Goal: Contribute content

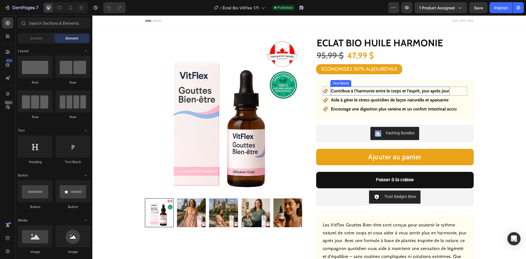
click at [352, 88] on p "Contribue à l’harmonie entre le corps et l’esprit, jour après jour" at bounding box center [390, 91] width 118 height 8
click at [352, 89] on p "Contribue à l’harmonie entre le corps et l’esprit, jour après jour" at bounding box center [390, 91] width 118 height 8
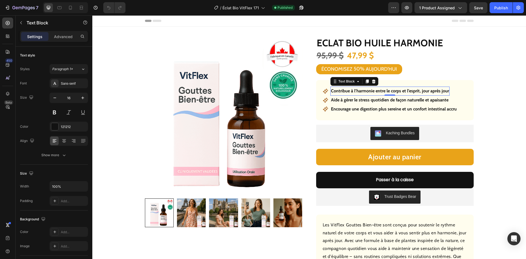
click at [352, 89] on p "Contribue à l’harmonie entre le corps et l’esprit, jour après jour" at bounding box center [390, 91] width 118 height 8
click at [372, 101] on p "Aide à gérer le stress quotidien de façon naturelle et apaisante" at bounding box center [390, 100] width 118 height 8
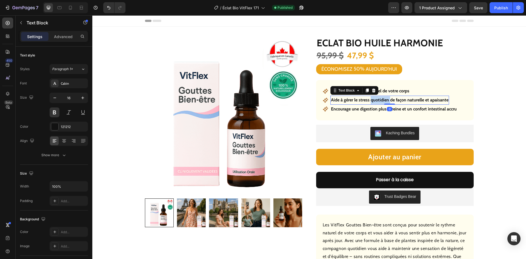
click at [372, 101] on p "Aide à gérer le stress quotidien de façon naturelle et apaisante" at bounding box center [390, 100] width 118 height 8
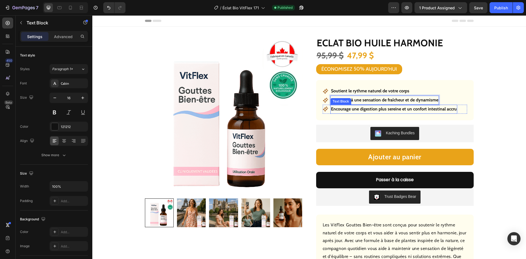
click at [359, 107] on p "Encourage une digestion plus sereine et un confort intestinal accru" at bounding box center [394, 109] width 126 height 8
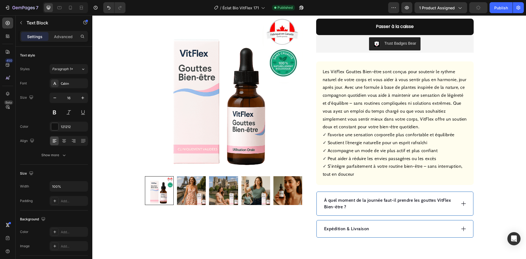
scroll to position [219, 0]
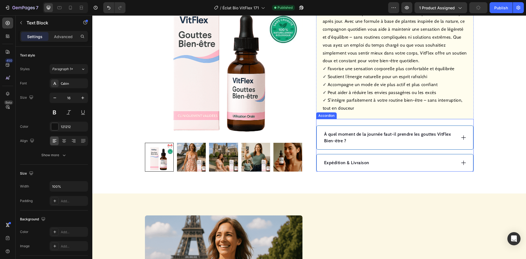
click at [367, 139] on p "À quel moment de la journée faut-il prendre les gouttes VitFlex Bien-être ?" at bounding box center [389, 137] width 131 height 13
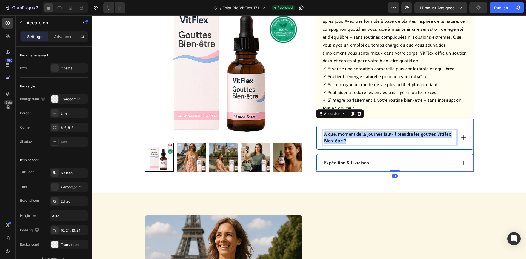
click at [367, 139] on p "À quel moment de la journée faut-il prendre les gouttes VitFlex Bien-être ?" at bounding box center [389, 137] width 131 height 13
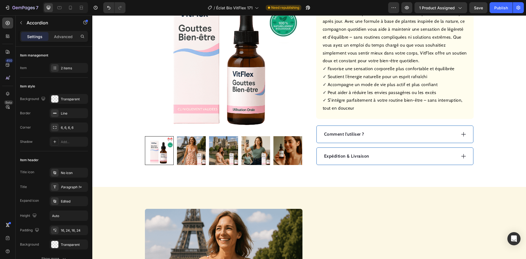
click at [404, 135] on div "Comment l’utiliser ?" at bounding box center [389, 134] width 133 height 8
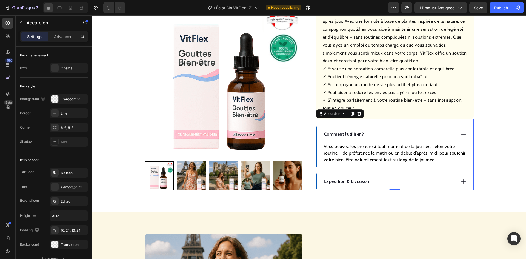
click at [402, 151] on p "Vous pouvez les prendre à tout moment de la journée, selon votre routine – de p…" at bounding box center [395, 153] width 142 height 20
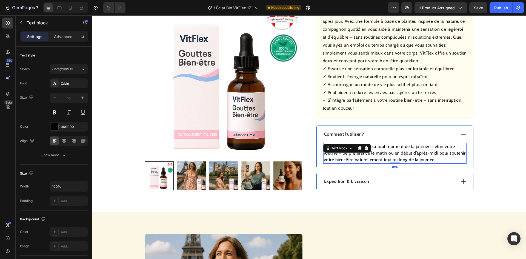
click at [402, 151] on p "Vous pouvez les prendre à tout moment de la journée, selon votre routine – de p…" at bounding box center [395, 153] width 142 height 20
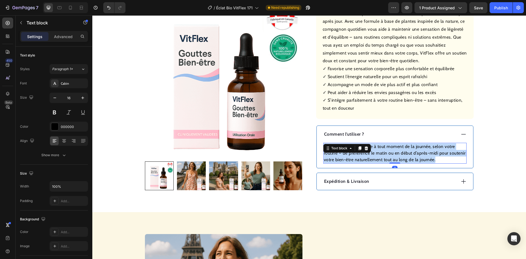
click at [402, 151] on p "Vous pouvez les prendre à tout moment de la journée, selon votre routine – de p…" at bounding box center [395, 153] width 142 height 20
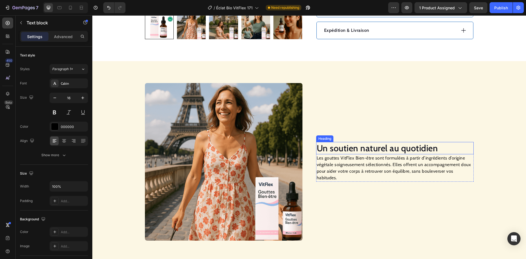
scroll to position [384, 0]
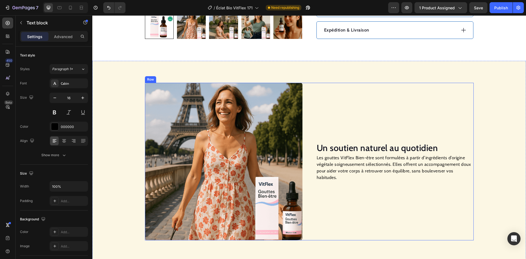
click at [350, 145] on h2 "Un soutien naturel au quotidien" at bounding box center [395, 148] width 158 height 13
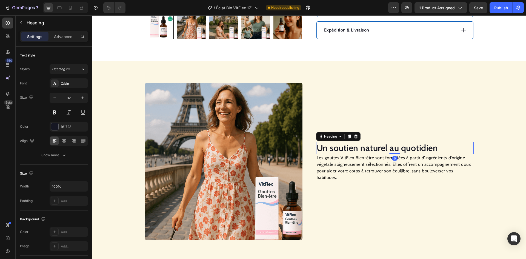
click at [350, 145] on h2 "Un soutien naturel au quotidien" at bounding box center [395, 148] width 158 height 13
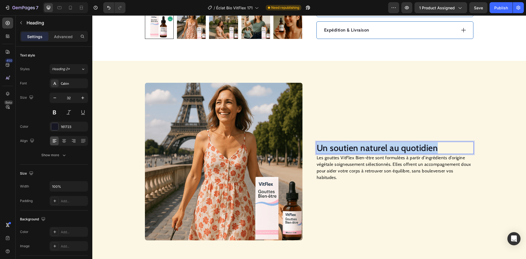
click at [350, 146] on p "Un soutien naturel au quotidien" at bounding box center [395, 148] width 156 height 12
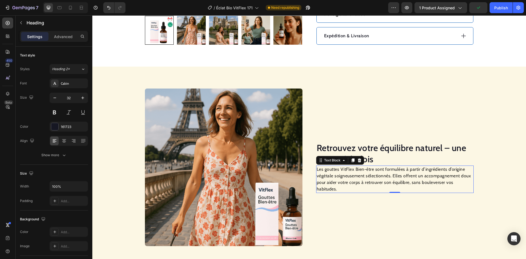
click at [344, 181] on p "Les gouttes VitFlex Bien-être sont formulées à partir d’ingrédients d’origine v…" at bounding box center [395, 179] width 156 height 26
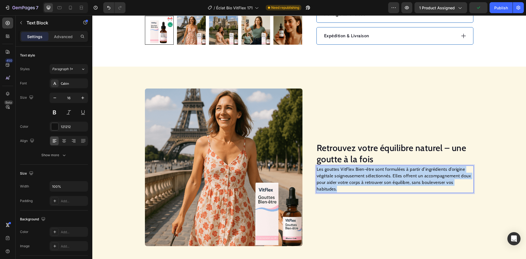
click at [344, 181] on p "Les gouttes VitFlex Bien-être sont formulées à partir d’ingrédients d’origine v…" at bounding box center [395, 179] width 156 height 26
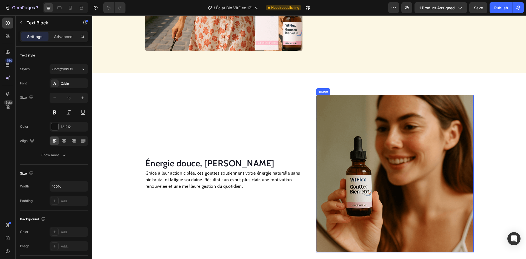
scroll to position [576, 0]
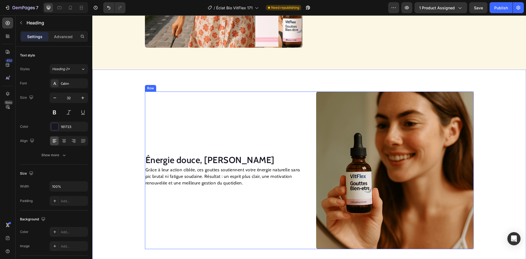
click at [215, 156] on h2 "Énergie douce, [PERSON_NAME]" at bounding box center [224, 160] width 158 height 13
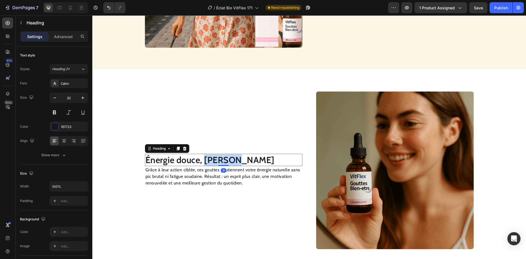
click at [215, 156] on h2 "Énergie douce, [PERSON_NAME]" at bounding box center [224, 160] width 158 height 13
click at [215, 156] on p "Énergie douce, [PERSON_NAME]" at bounding box center [224, 160] width 156 height 12
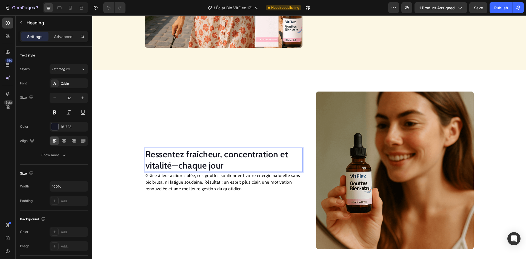
scroll to position [571, 0]
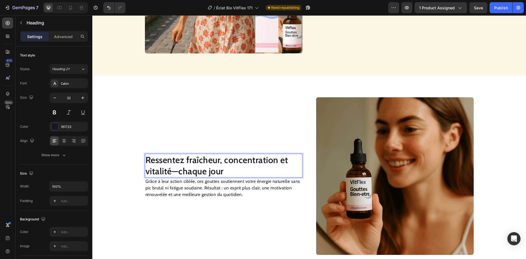
click at [239, 165] on p "Ressentez fraîcheur, concentration et vitalité—chaque jour" at bounding box center [224, 165] width 156 height 23
click at [218, 189] on p "Grâce à leur action ciblée, ces gouttes soutiennent votre énergie naturelle san…" at bounding box center [224, 188] width 156 height 20
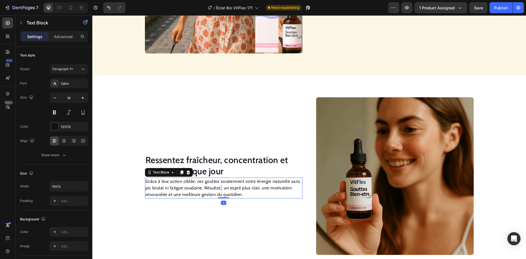
click at [218, 189] on p "Grâce à leur action ciblée, ces gouttes soutiennent votre énergie naturelle san…" at bounding box center [224, 188] width 156 height 20
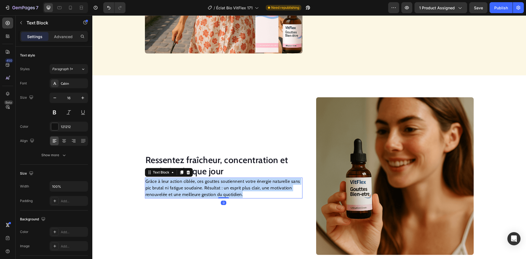
click at [218, 189] on p "Grâce à leur action ciblée, ces gouttes soutiennent votre énergie naturelle san…" at bounding box center [224, 188] width 156 height 20
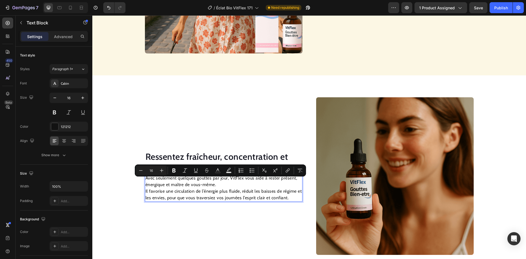
scroll to position [567, 0]
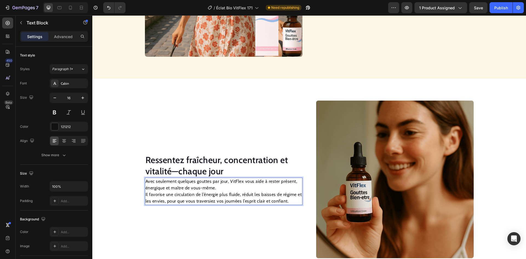
click at [145, 194] on div "Avec seulement quelques gouttes par jour, VitFlex vous aide à rester présent, é…" at bounding box center [224, 191] width 158 height 27
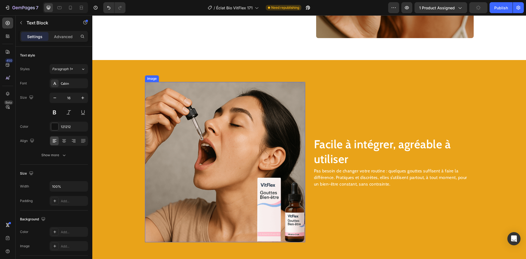
scroll to position [814, 0]
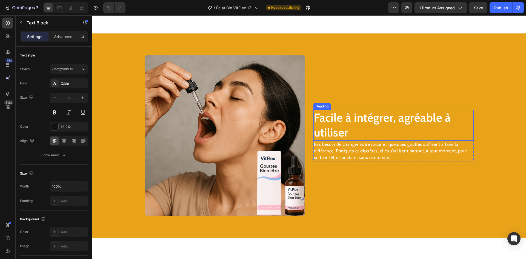
click at [384, 129] on h2 "Facile à intégrer, agréable à utiliser" at bounding box center [393, 125] width 160 height 31
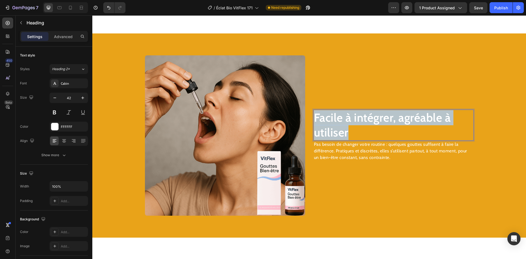
click at [384, 129] on p "Facile à intégrer, agréable à utiliser" at bounding box center [393, 125] width 159 height 30
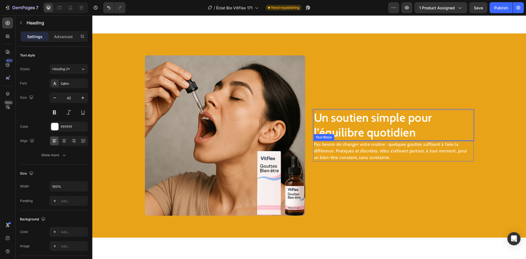
click at [367, 154] on p "Pas besoin de changer votre routine : quelques gouttes suffisent à faire la dif…" at bounding box center [393, 151] width 159 height 20
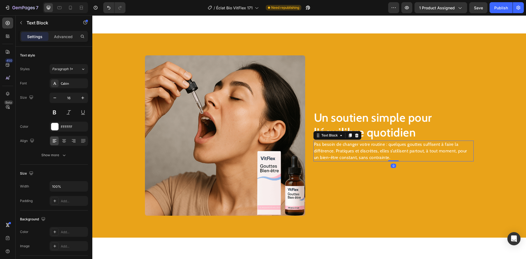
click at [367, 154] on p "Pas besoin de changer votre routine : quelques gouttes suffisent à faire la dif…" at bounding box center [393, 151] width 159 height 20
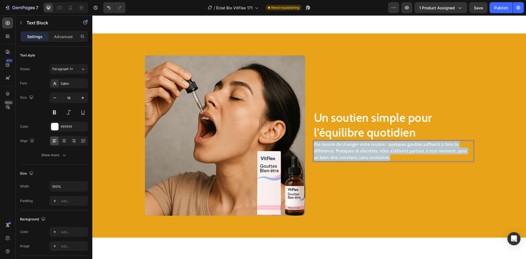
click at [367, 154] on p "Pas besoin de changer votre routine : quelques gouttes suffisent à faire la dif…" at bounding box center [393, 151] width 159 height 20
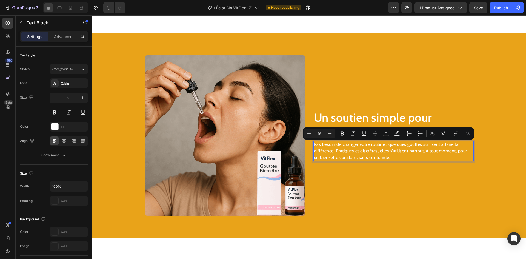
scroll to position [811, 0]
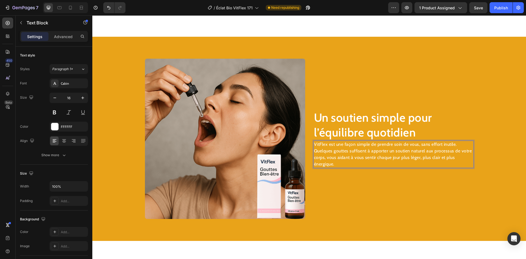
click at [314, 152] on p "VitFlex est une façon simple de prendre soin de vous, sans effort inutile. Quel…" at bounding box center [393, 154] width 159 height 26
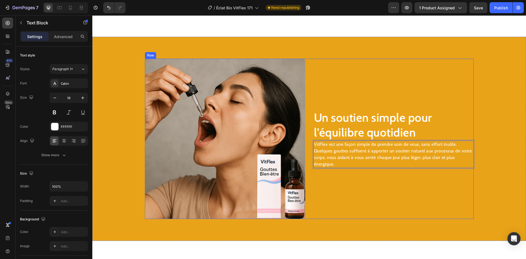
click at [346, 198] on div "Un soutien simple pour l’équilibre quotidien Heading VitFlex est une façon simp…" at bounding box center [393, 139] width 160 height 160
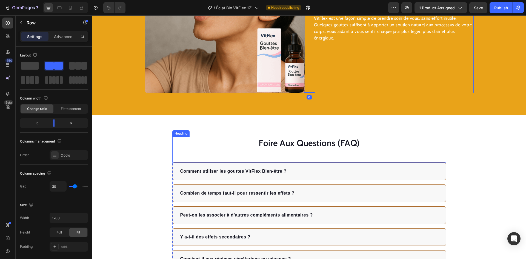
scroll to position [948, 0]
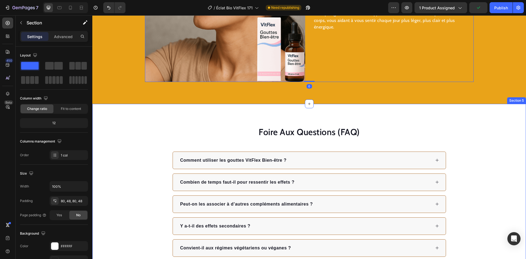
click at [364, 115] on div "Foire Aux Questions (FAQ) Heading Comment utiliser les gouttes VitFlex Bien-êtr…" at bounding box center [309, 191] width 434 height 175
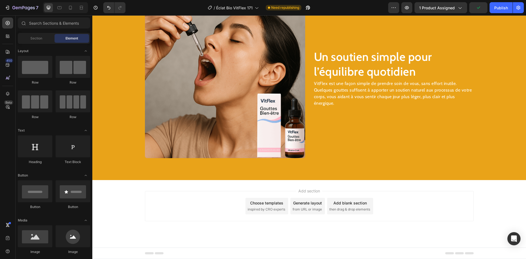
scroll to position [871, 0]
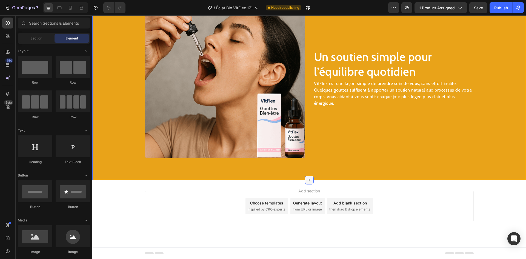
click at [307, 180] on icon at bounding box center [309, 180] width 4 height 4
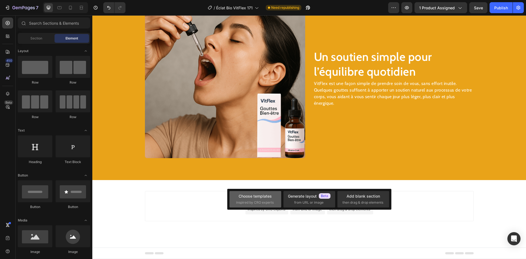
click at [261, 196] on div "Choose templates" at bounding box center [255, 196] width 33 height 6
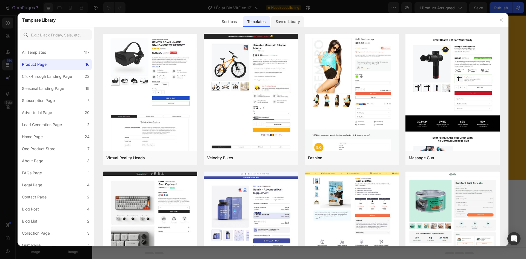
click at [288, 19] on div "Saved Library" at bounding box center [287, 21] width 33 height 11
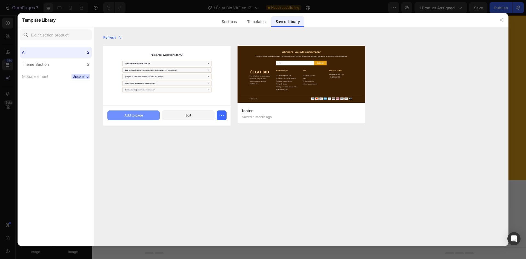
click at [139, 118] on button "Add to page" at bounding box center [133, 115] width 52 height 10
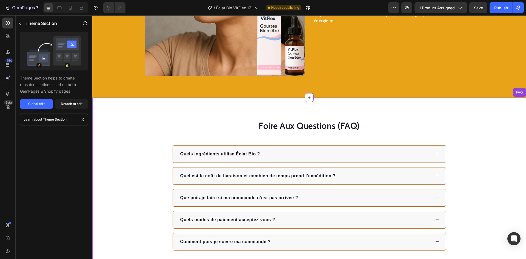
scroll to position [872, 0]
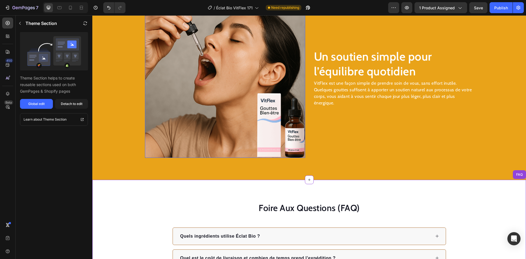
click at [208, 84] on img at bounding box center [225, 78] width 160 height 160
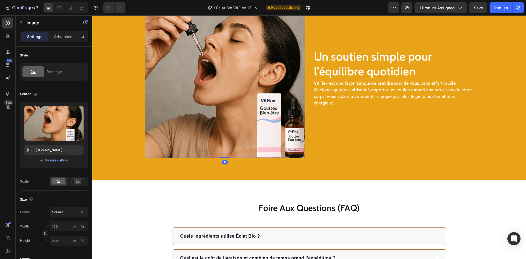
click at [258, 59] on img at bounding box center [225, 78] width 160 height 160
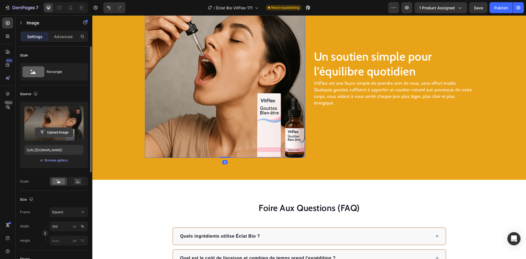
click at [56, 133] on input "file" at bounding box center [54, 132] width 38 height 9
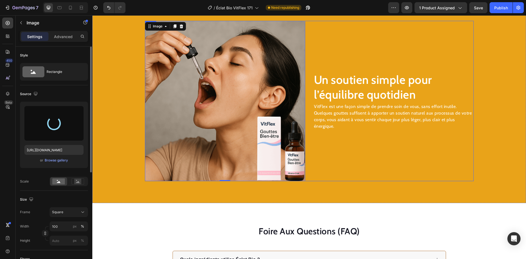
scroll to position [817, 0]
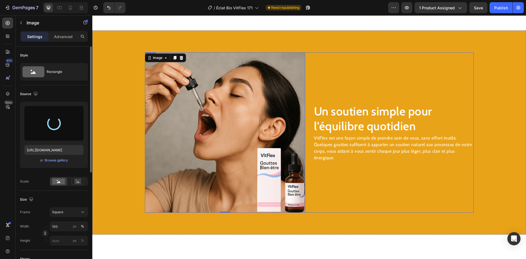
type input "[URL][DOMAIN_NAME]"
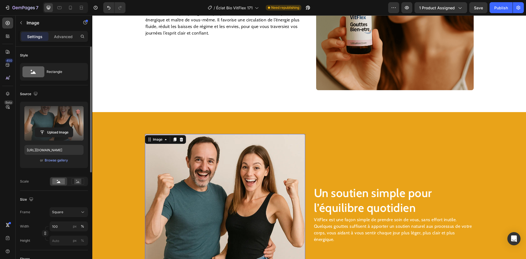
scroll to position [735, 0]
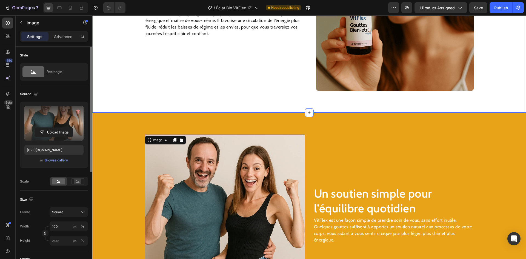
click at [386, 54] on img at bounding box center [395, 12] width 158 height 158
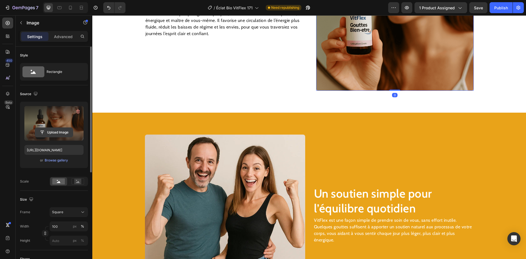
click at [55, 130] on input "file" at bounding box center [54, 132] width 38 height 9
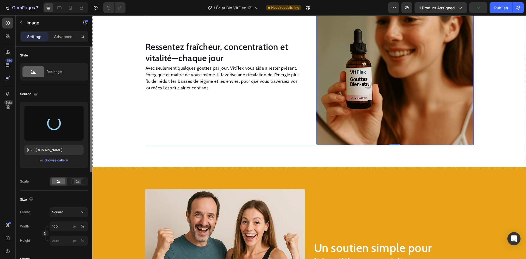
scroll to position [652, 0]
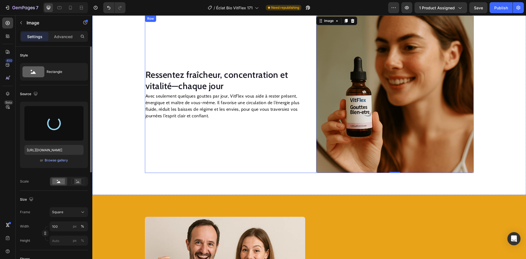
type input "[URL][DOMAIN_NAME]"
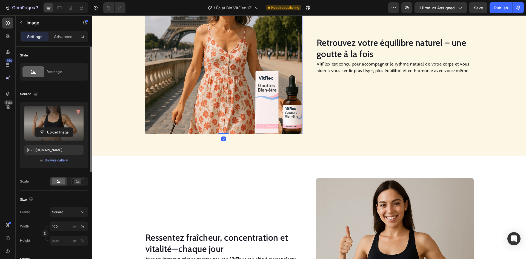
click at [222, 92] on img at bounding box center [224, 56] width 158 height 158
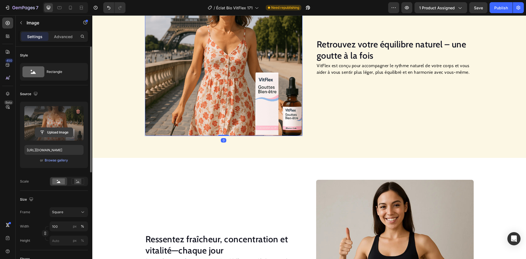
click at [51, 129] on input "file" at bounding box center [54, 132] width 38 height 9
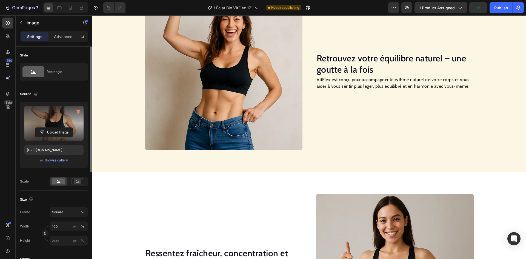
scroll to position [406, 0]
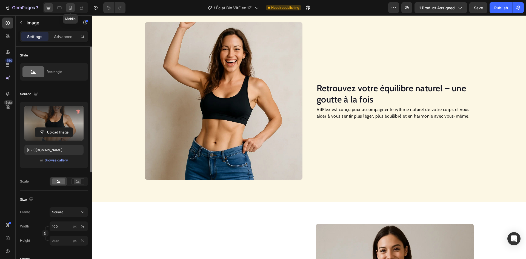
click at [70, 5] on icon at bounding box center [70, 7] width 5 height 5
type input "[URL][DOMAIN_NAME]"
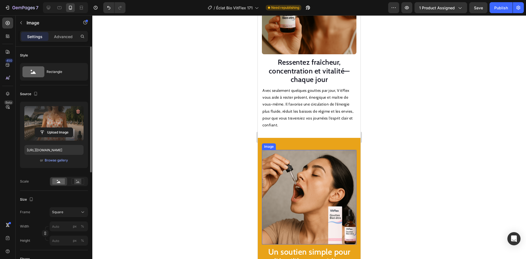
scroll to position [825, 0]
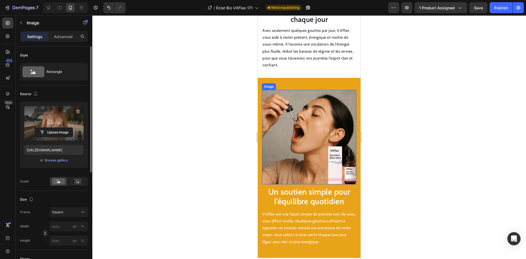
click at [305, 127] on img at bounding box center [309, 137] width 95 height 95
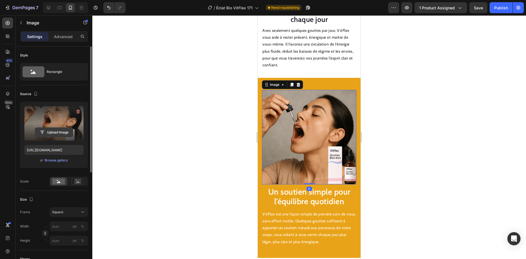
click at [47, 135] on input "file" at bounding box center [54, 132] width 38 height 9
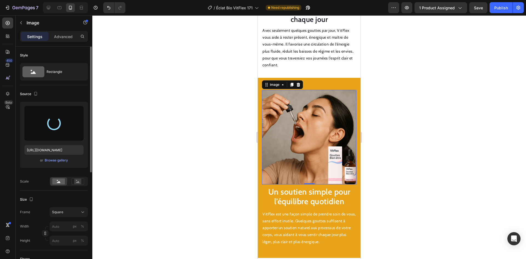
type input "[URL][DOMAIN_NAME]"
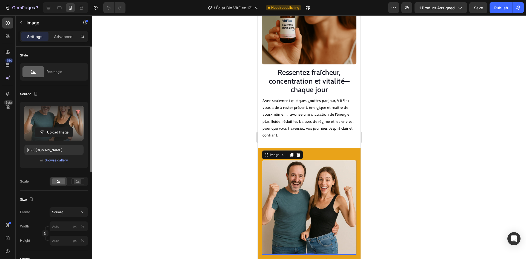
scroll to position [715, 0]
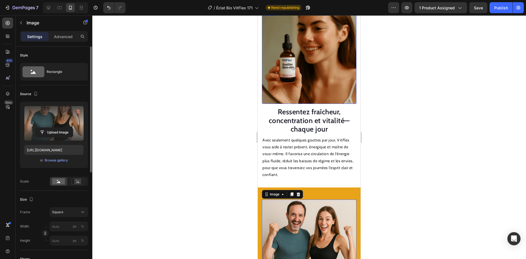
click at [315, 51] on img at bounding box center [309, 56] width 95 height 95
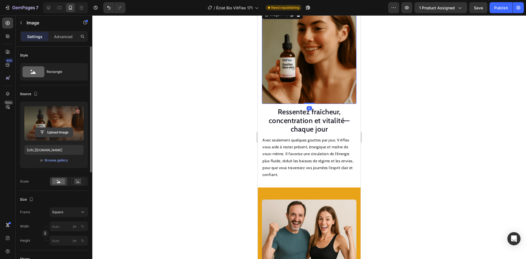
click at [65, 133] on input "file" at bounding box center [54, 132] width 38 height 9
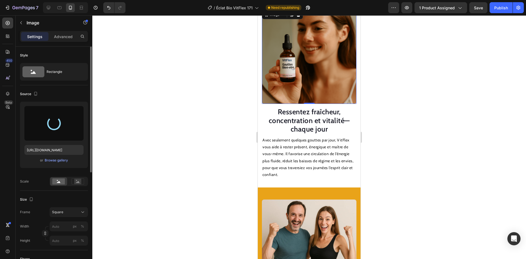
type input "[URL][DOMAIN_NAME]"
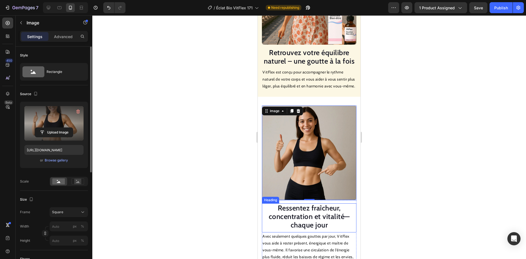
scroll to position [551, 0]
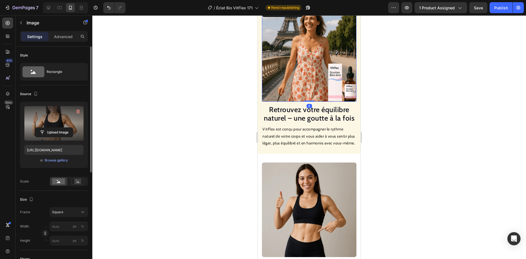
click at [304, 69] on img at bounding box center [309, 54] width 95 height 95
click at [49, 132] on input "file" at bounding box center [54, 132] width 38 height 9
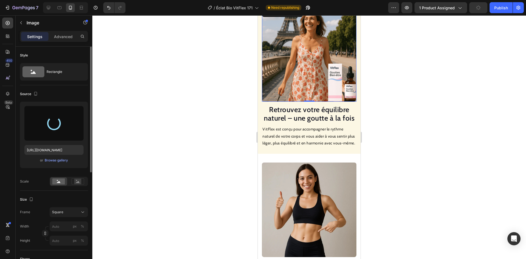
type input "[URL][DOMAIN_NAME]"
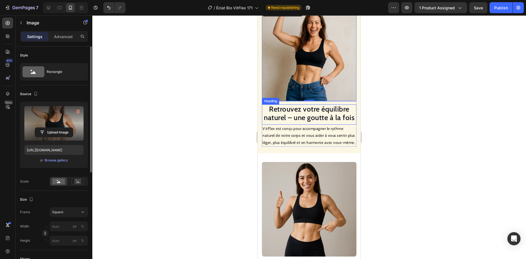
scroll to position [441, 0]
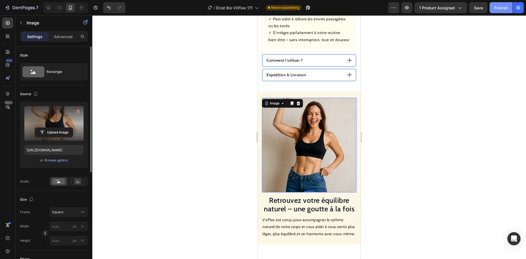
click at [504, 12] on button "Publish" at bounding box center [501, 7] width 23 height 11
click at [49, 7] on icon at bounding box center [48, 7] width 5 height 5
type input "100"
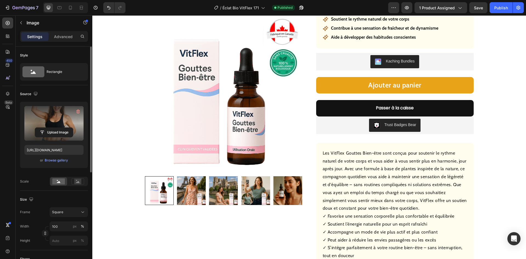
scroll to position [65, 0]
